Goal: Task Accomplishment & Management: Complete application form

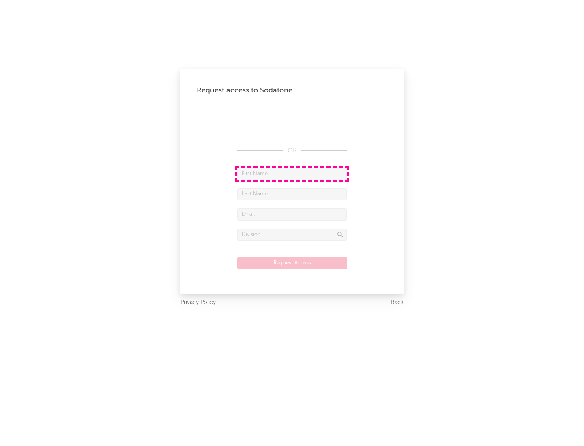
click at [292, 174] on input "text" at bounding box center [292, 174] width 110 height 12
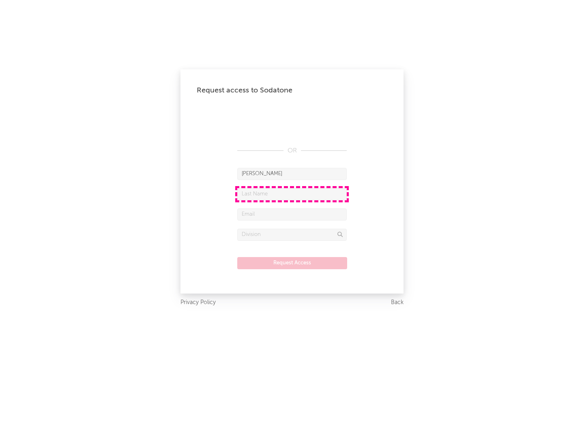
type input "[PERSON_NAME]"
click at [292, 194] on input "text" at bounding box center [292, 194] width 110 height 12
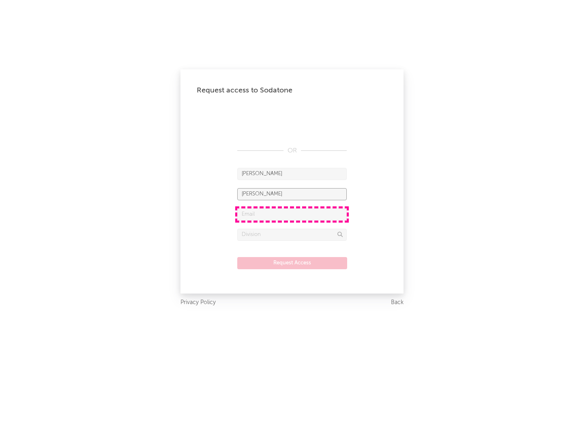
type input "[PERSON_NAME]"
click at [292, 214] on input "text" at bounding box center [292, 215] width 110 height 12
type input "[EMAIL_ADDRESS][DOMAIN_NAME]"
click at [292, 235] on input "text" at bounding box center [292, 235] width 110 height 12
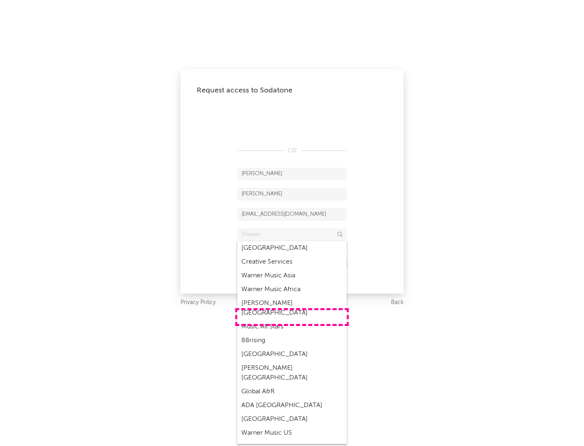
click at [292, 320] on div "Music All Stars" at bounding box center [292, 327] width 110 height 14
type input "Music All Stars"
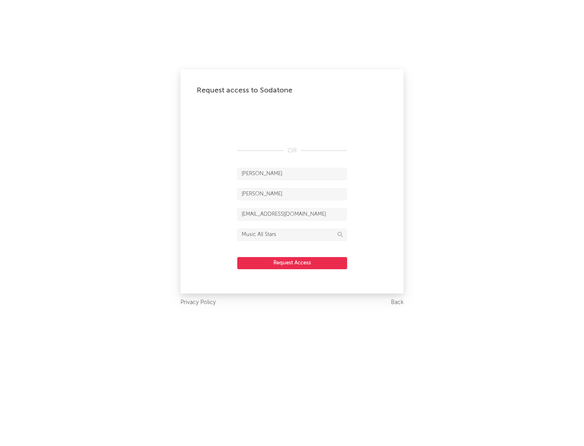
click at [292, 263] on button "Request Access" at bounding box center [292, 263] width 110 height 12
